Goal: Information Seeking & Learning: Learn about a topic

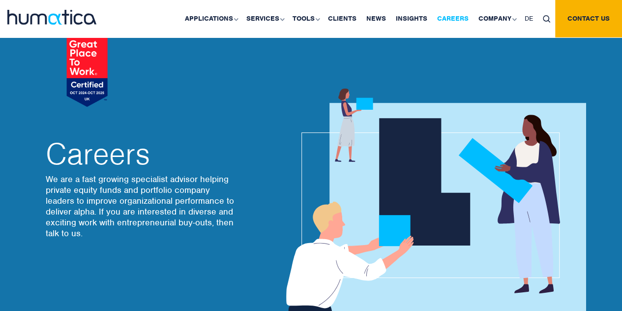
click at [444, 21] on link "Careers" at bounding box center [452, 18] width 41 height 37
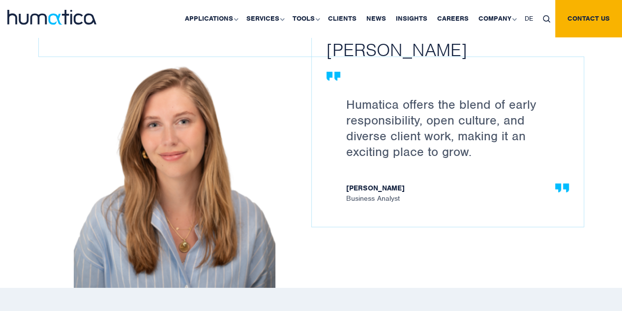
scroll to position [1423, 0]
drag, startPoint x: 420, startPoint y: 188, endPoint x: 343, endPoint y: 179, distance: 77.7
click at [343, 179] on div "Humatica offers the blend of early responsibility, open culture, and diverse cl…" at bounding box center [448, 143] width 272 height 170
drag, startPoint x: 343, startPoint y: 179, endPoint x: 415, endPoint y: 198, distance: 74.6
click at [415, 198] on div "Humatica offers the blend of early responsibility, open culture, and diverse cl…" at bounding box center [448, 143] width 272 height 170
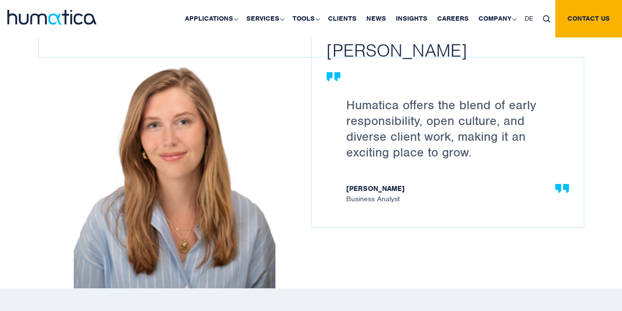
drag, startPoint x: 415, startPoint y: 198, endPoint x: 356, endPoint y: 183, distance: 60.7
drag, startPoint x: 356, startPoint y: 183, endPoint x: 375, endPoint y: 183, distance: 19.2
click at [375, 183] on div "Humatica offers the blend of early responsibility, open culture, and diverse cl…" at bounding box center [448, 143] width 272 height 170
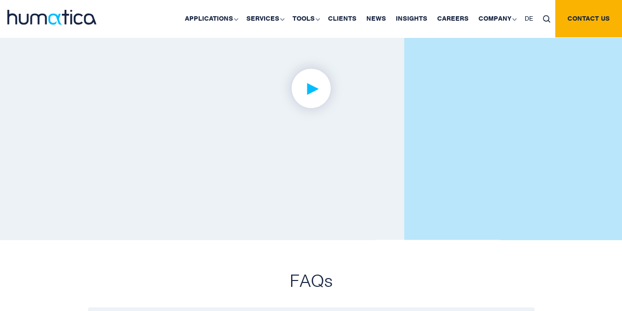
scroll to position [2401, 0]
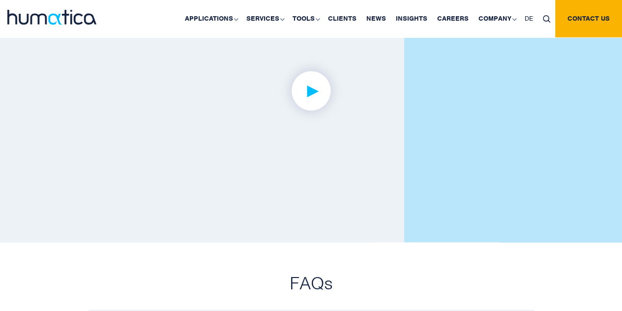
click at [293, 66] on img at bounding box center [311, 91] width 76 height 76
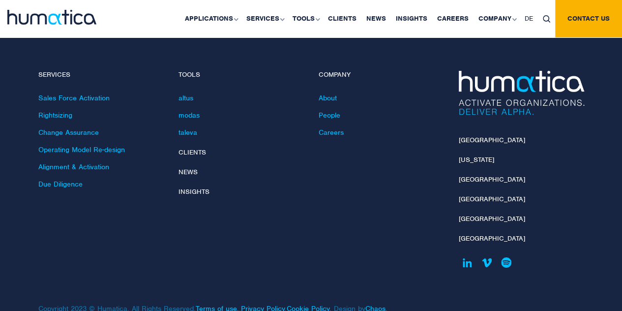
scroll to position [3615, 0]
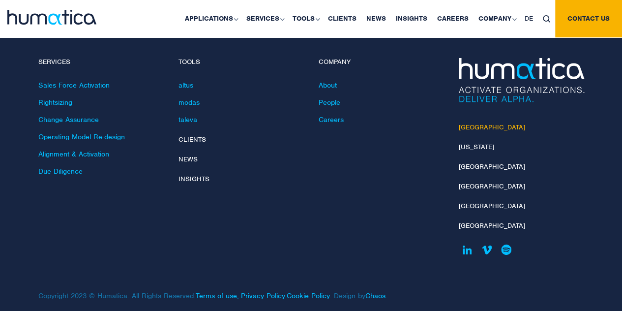
click at [475, 123] on link "[GEOGRAPHIC_DATA]" at bounding box center [492, 127] width 66 height 8
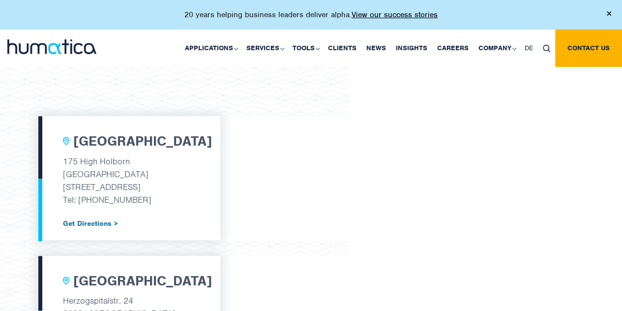
scroll to position [308, 0]
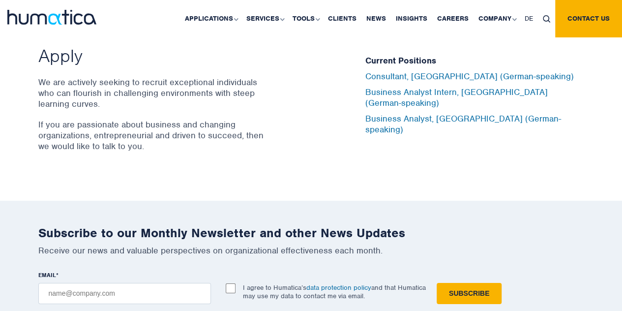
scroll to position [3225, 0]
